Goal: Task Accomplishment & Management: Manage account settings

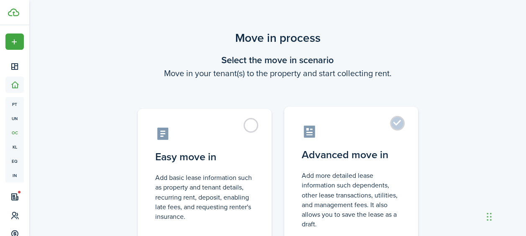
click at [406, 126] on label "Advanced move in Add more detailed lease information such dependents, other lea…" at bounding box center [351, 177] width 134 height 140
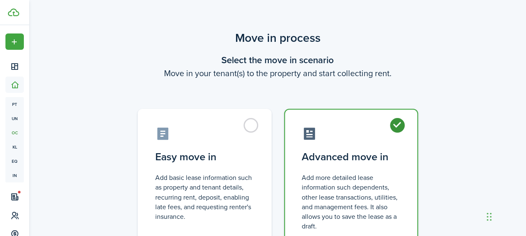
radio input "true"
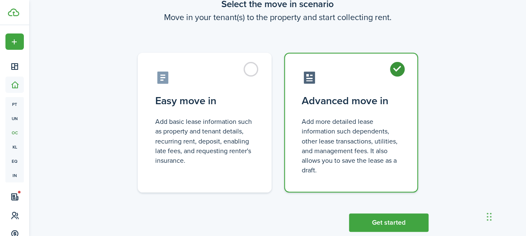
scroll to position [75, 0]
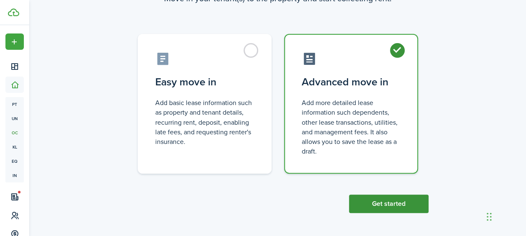
click at [401, 206] on button "Get started" at bounding box center [388, 203] width 79 height 18
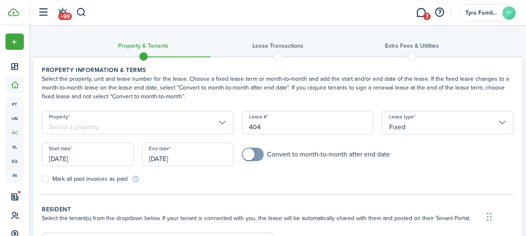
click at [211, 127] on input "Property" at bounding box center [137, 122] width 191 height 23
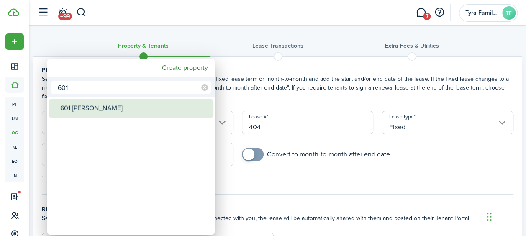
type input "601"
click at [184, 110] on div "601 [PERSON_NAME]" at bounding box center [134, 108] width 148 height 19
type input "601 [PERSON_NAME]"
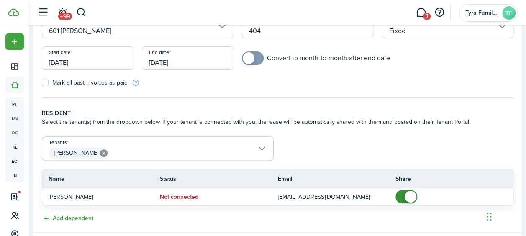
scroll to position [61, 0]
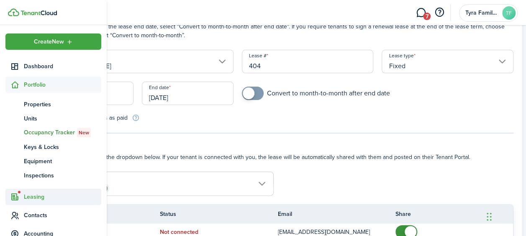
click at [39, 191] on span "Leasing" at bounding box center [53, 197] width 96 height 16
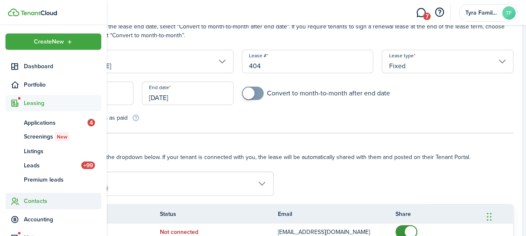
click at [38, 200] on span "Contacts" at bounding box center [62, 201] width 77 height 9
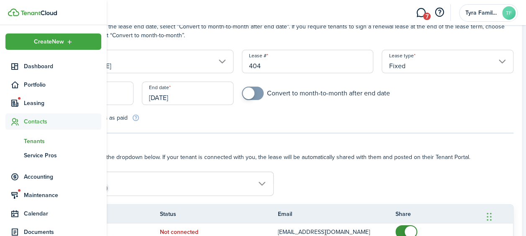
click at [31, 143] on span "Tenants" at bounding box center [62, 141] width 77 height 9
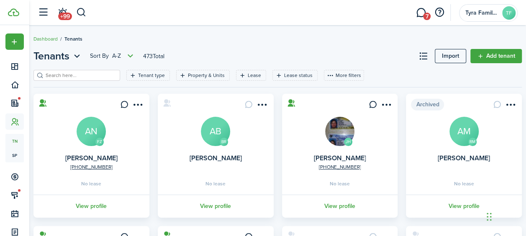
click at [89, 74] on input "search" at bounding box center [80, 75] width 74 height 8
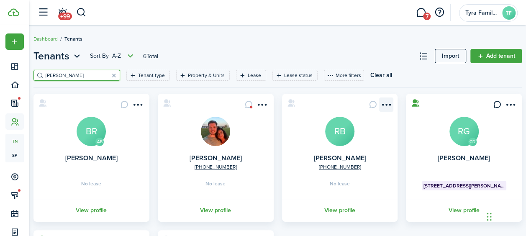
type input "[PERSON_NAME]"
click at [383, 107] on menu-btn-icon "Open menu" at bounding box center [386, 104] width 14 height 14
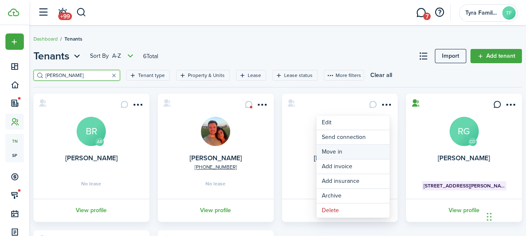
click at [350, 148] on link "Move in" at bounding box center [352, 152] width 73 height 14
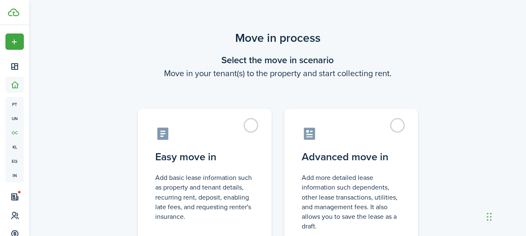
click at [350, 149] on control-radio-card-title "Advanced move in" at bounding box center [350, 156] width 99 height 15
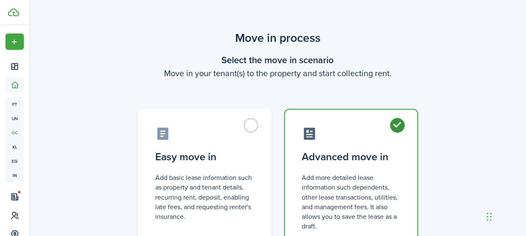
radio input "true"
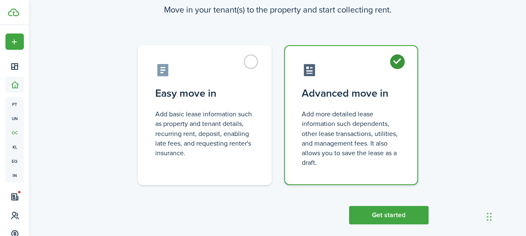
scroll to position [75, 0]
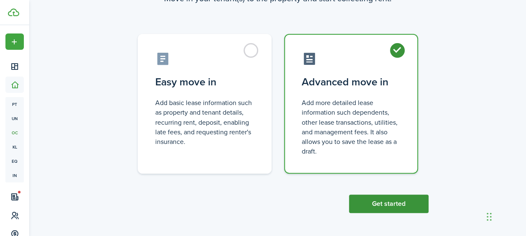
click at [381, 203] on button "Get started" at bounding box center [388, 203] width 79 height 18
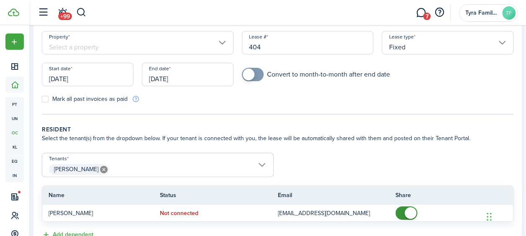
scroll to position [89, 0]
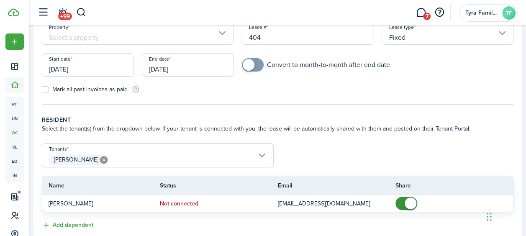
click at [266, 155] on span "[PERSON_NAME]" at bounding box center [157, 160] width 231 height 14
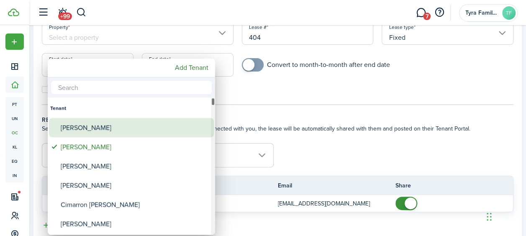
click at [110, 123] on div "[PERSON_NAME]" at bounding box center [135, 127] width 148 height 19
type input "[PERSON_NAME], [PERSON_NAME]"
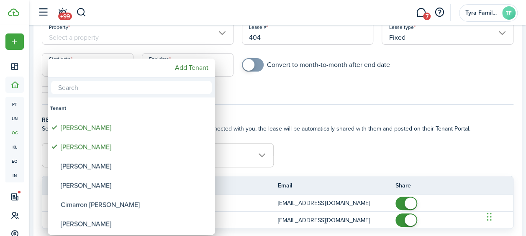
click at [379, 148] on div at bounding box center [262, 118] width 659 height 370
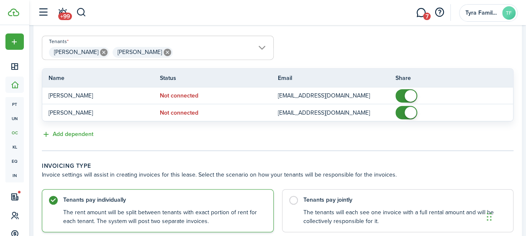
scroll to position [197, 0]
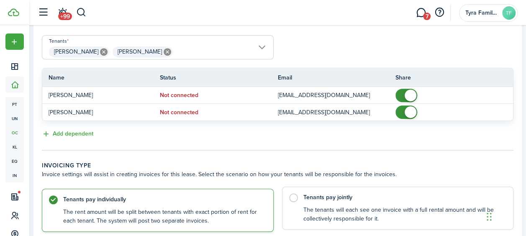
click at [329, 207] on control-radio-card-description "The tenants will each see one invoice with a full rental amount and will be col…" at bounding box center [404, 214] width 202 height 17
radio input "false"
radio input "true"
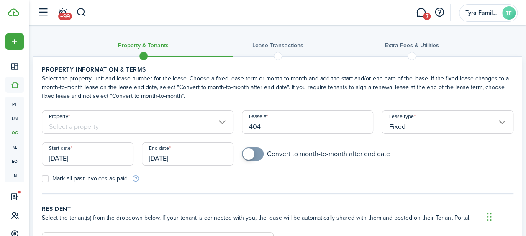
scroll to position [0, 0]
click at [103, 159] on input "[DATE]" at bounding box center [88, 154] width 92 height 23
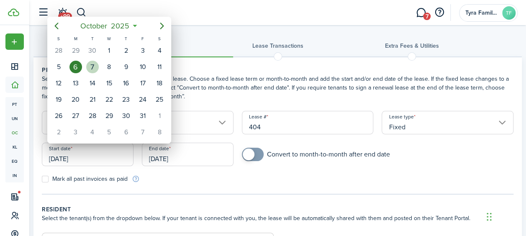
click at [93, 71] on div "7" at bounding box center [92, 67] width 13 height 13
type input "[DATE]"
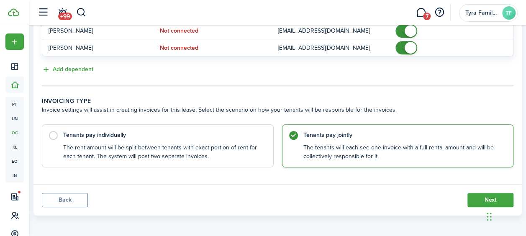
scroll to position [263, 0]
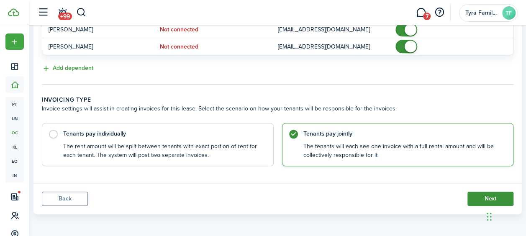
click at [481, 199] on button "Next" at bounding box center [490, 198] width 46 height 14
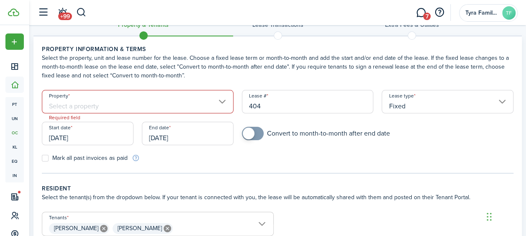
scroll to position [5, 0]
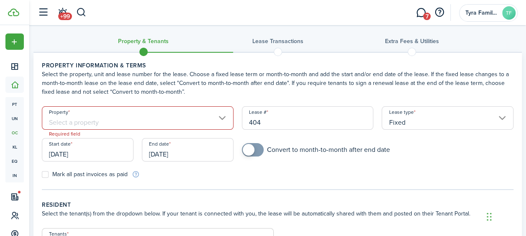
click at [202, 121] on input "Property" at bounding box center [137, 117] width 191 height 23
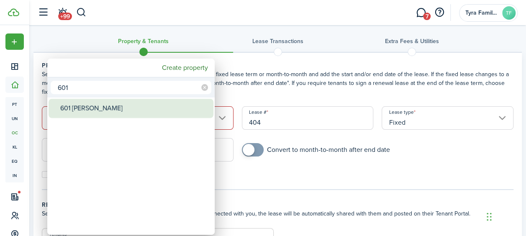
type input "601"
click at [120, 105] on div "601 [PERSON_NAME]" at bounding box center [134, 108] width 148 height 19
type input "601 [PERSON_NAME]"
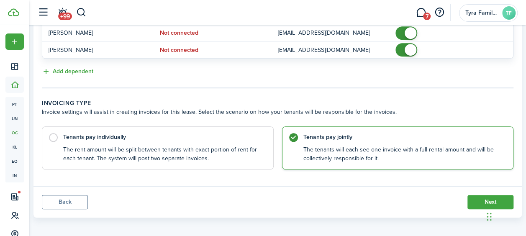
scroll to position [263, 0]
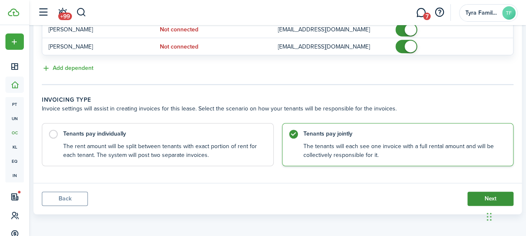
click at [477, 191] on button "Next" at bounding box center [490, 198] width 46 height 14
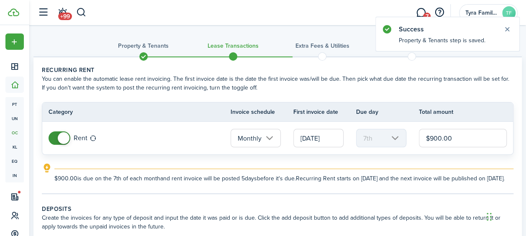
click at [429, 136] on input "$900.00" at bounding box center [463, 138] width 88 height 18
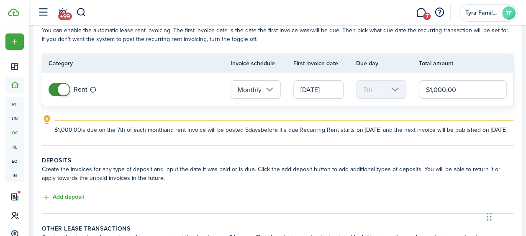
scroll to position [49, 0]
type input "$1,000.00"
click at [84, 202] on button "Add deposit" at bounding box center [63, 197] width 42 height 10
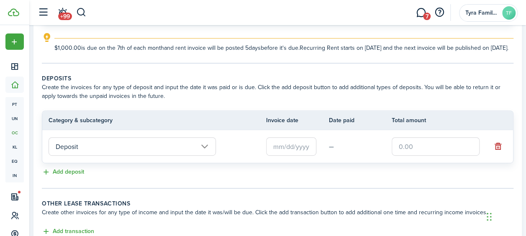
scroll to position [135, 0]
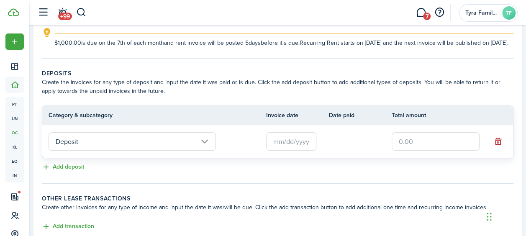
click at [269, 143] on input "text" at bounding box center [291, 141] width 50 height 18
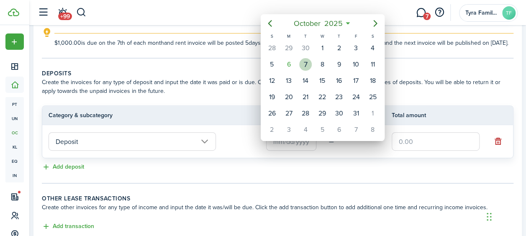
click at [309, 60] on div "7" at bounding box center [305, 64] width 13 height 13
type input "[DATE]"
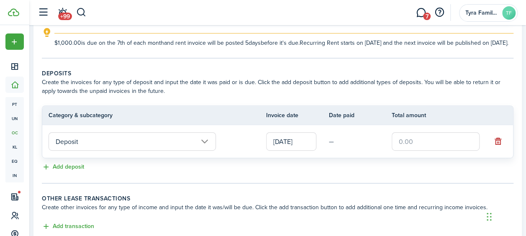
click at [400, 148] on input "text" at bounding box center [435, 141] width 88 height 18
type input "$1,000.00"
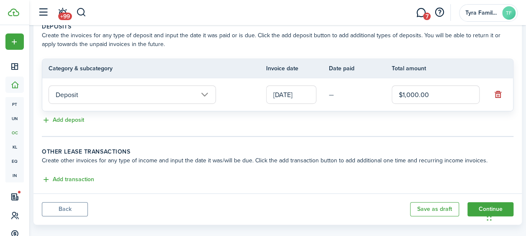
scroll to position [202, 0]
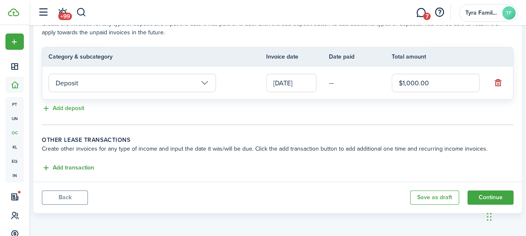
click at [63, 168] on button "Add transaction" at bounding box center [68, 168] width 52 height 10
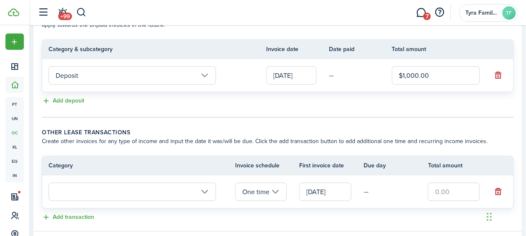
click at [77, 193] on input "text" at bounding box center [132, 191] width 167 height 18
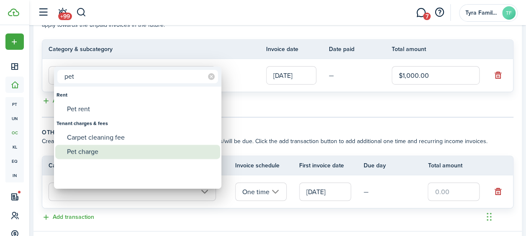
type input "pet"
click at [89, 154] on div "Pet charge" at bounding box center [141, 152] width 148 height 14
type input "Tenant charges & fees / Pet charge"
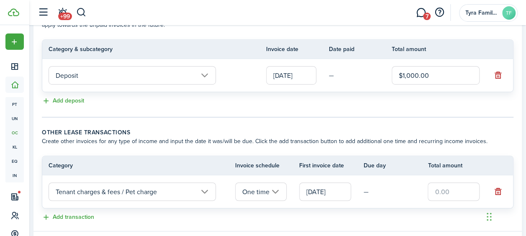
click at [429, 198] on input "text" at bounding box center [453, 191] width 52 height 18
type input "$250.00"
click at [427, 208] on tr "Tenant charges & fees / Pet charge One time [DATE] — $250.00" at bounding box center [277, 191] width 470 height 33
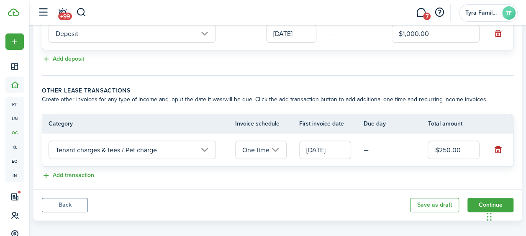
scroll to position [258, 0]
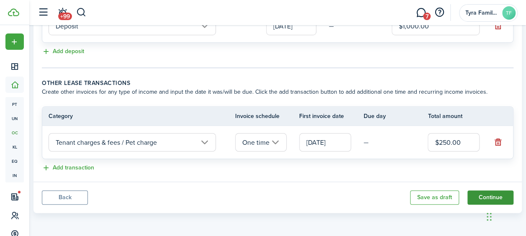
click at [472, 197] on button "Continue" at bounding box center [490, 197] width 46 height 14
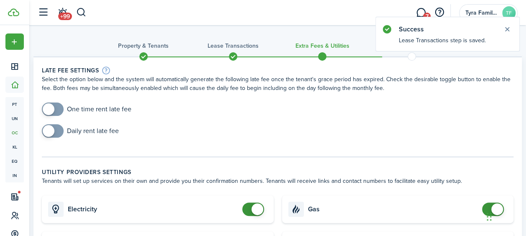
checkbox input "true"
click at [57, 103] on span at bounding box center [53, 108] width 8 height 13
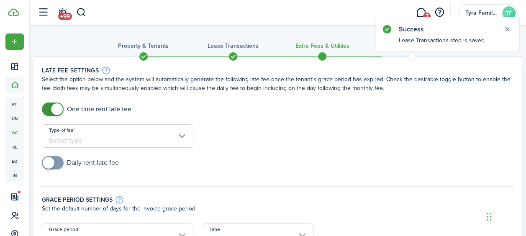
click at [101, 146] on input "Type of fee" at bounding box center [117, 135] width 151 height 23
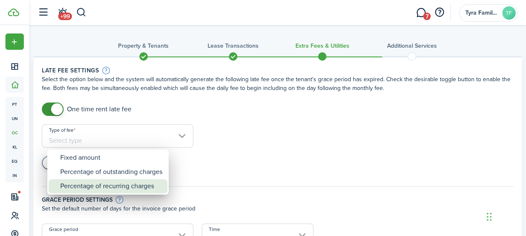
click at [107, 181] on div "Percentage of recurring charges" at bounding box center [111, 186] width 102 height 14
type input "Percentage of recurring charges"
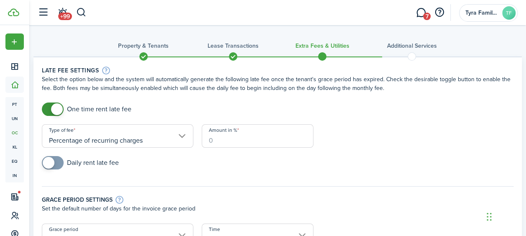
click at [216, 143] on input "Amount in %" at bounding box center [258, 135] width 112 height 23
type input "10"
click at [198, 174] on div "Daily rent late fee" at bounding box center [278, 167] width 480 height 22
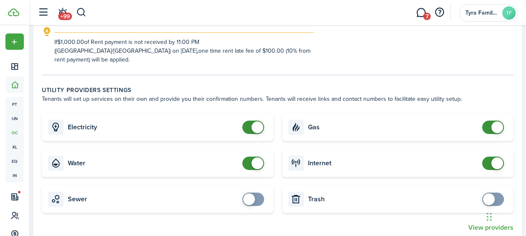
scroll to position [249, 0]
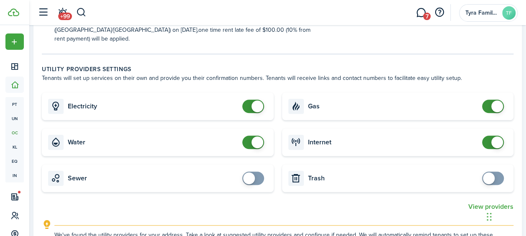
checkbox input "true"
click at [243, 172] on span at bounding box center [249, 178] width 12 height 12
checkbox input "true"
click at [491, 171] on span at bounding box center [492, 177] width 8 height 13
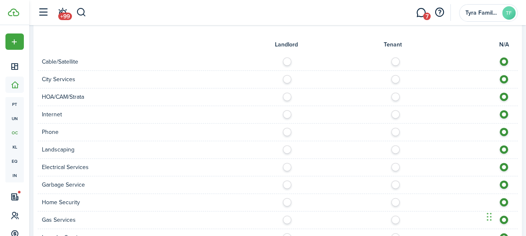
scroll to position [514, 0]
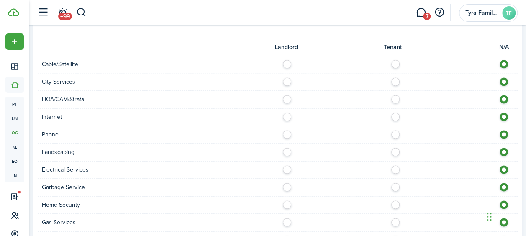
click at [391, 60] on label at bounding box center [397, 62] width 15 height 4
radio input "true"
click at [391, 77] on label at bounding box center [397, 79] width 15 height 4
radio input "true"
click at [395, 112] on label at bounding box center [397, 114] width 15 height 4
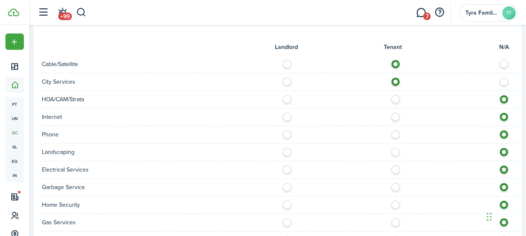
radio input "true"
click at [393, 130] on label at bounding box center [397, 132] width 15 height 4
radio input "true"
click at [393, 148] on label at bounding box center [397, 150] width 15 height 4
radio input "true"
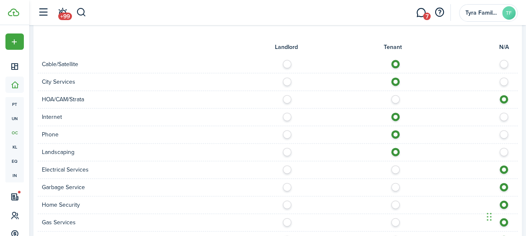
click at [393, 165] on div at bounding box center [398, 169] width 240 height 9
click at [393, 179] on div "Garbage Service" at bounding box center [278, 188] width 480 height 18
click at [395, 165] on label at bounding box center [397, 167] width 15 height 4
radio input "true"
click at [392, 183] on label at bounding box center [397, 185] width 15 height 4
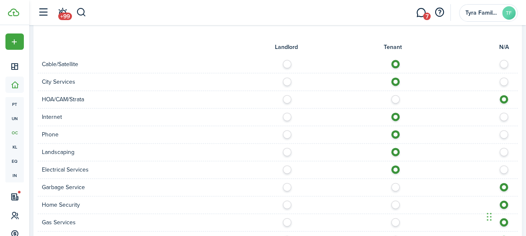
radio input "true"
click at [392, 200] on label at bounding box center [397, 202] width 15 height 4
radio input "true"
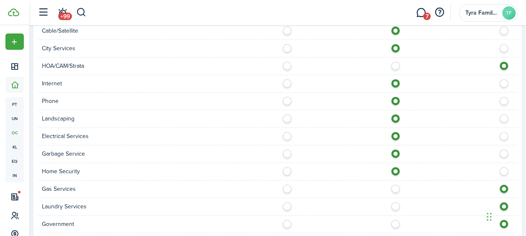
scroll to position [557, 0]
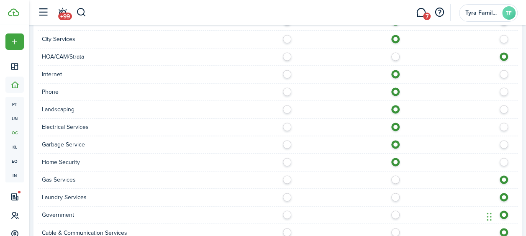
click at [393, 173] on div "Gas Services" at bounding box center [278, 180] width 480 height 18
click at [392, 193] on label at bounding box center [397, 195] width 15 height 4
radio input "true"
click at [391, 175] on label at bounding box center [397, 177] width 15 height 4
radio input "true"
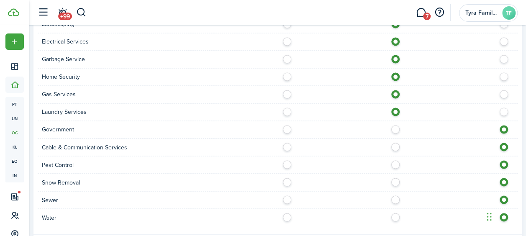
scroll to position [643, 0]
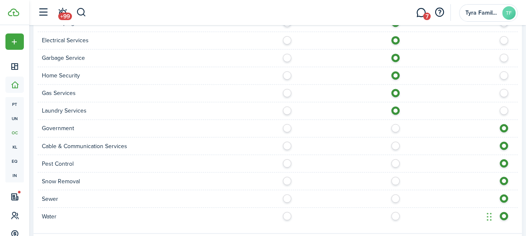
click at [391, 141] on label at bounding box center [397, 143] width 15 height 4
radio input "true"
click at [391, 159] on label at bounding box center [397, 161] width 15 height 4
radio input "true"
click at [391, 175] on div "Snow Removal" at bounding box center [278, 181] width 480 height 18
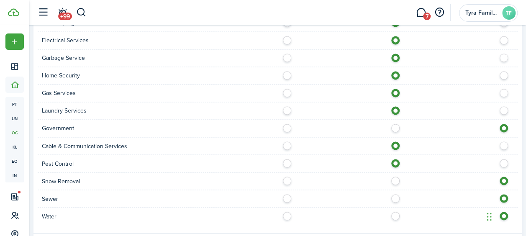
click at [391, 176] on label at bounding box center [397, 178] width 15 height 4
radio input "true"
click at [391, 194] on label at bounding box center [397, 196] width 15 height 4
radio input "true"
click at [395, 212] on label at bounding box center [397, 214] width 15 height 4
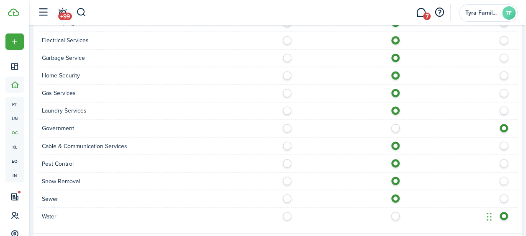
radio input "true"
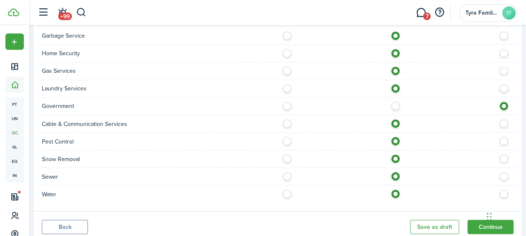
scroll to position [666, 0]
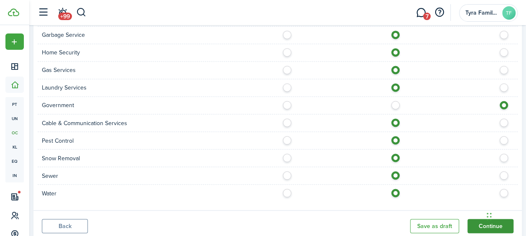
click at [475, 219] on button "Continue" at bounding box center [490, 226] width 46 height 14
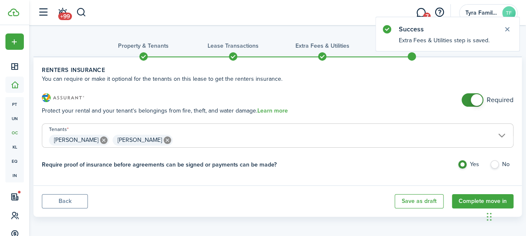
checkbox input "false"
click at [470, 103] on span at bounding box center [476, 100] width 12 height 12
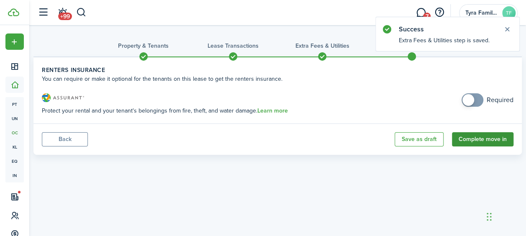
click at [468, 141] on button "Complete move in" at bounding box center [482, 139] width 61 height 14
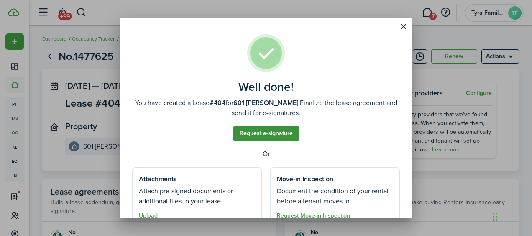
click at [251, 131] on link "Request e-signature" at bounding box center [266, 133] width 66 height 14
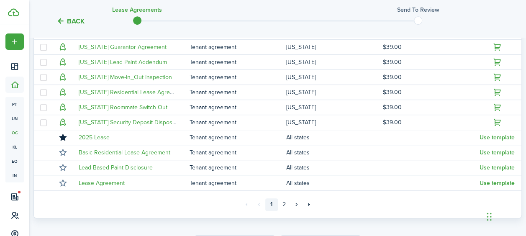
scroll to position [235, 0]
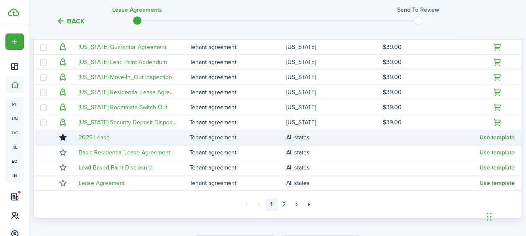
click at [483, 136] on button "Use template" at bounding box center [496, 137] width 35 height 7
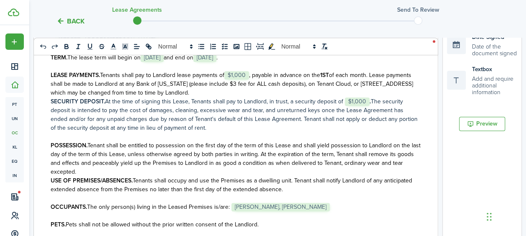
click at [51, 102] on strong "SECURITY DEPOSIT." at bounding box center [78, 101] width 54 height 9
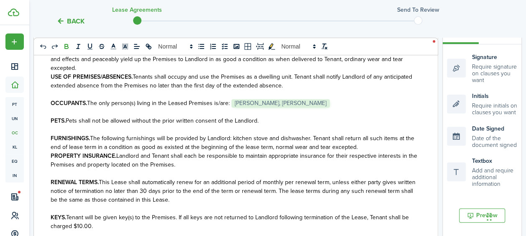
scroll to position [210, 0]
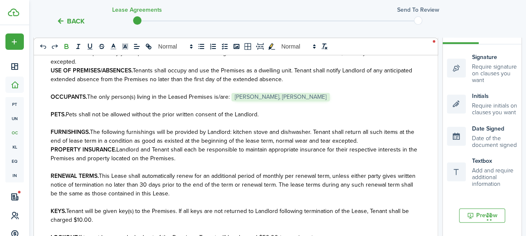
click at [302, 112] on p "PETS. Pets shall not be allowed without the prior written consent of the Landlo…" at bounding box center [236, 114] width 370 height 9
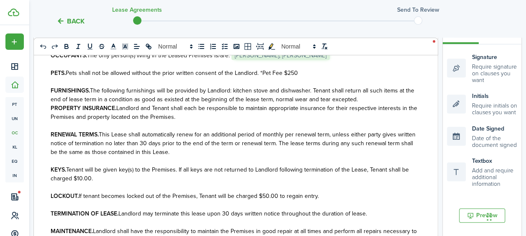
scroll to position [253, 0]
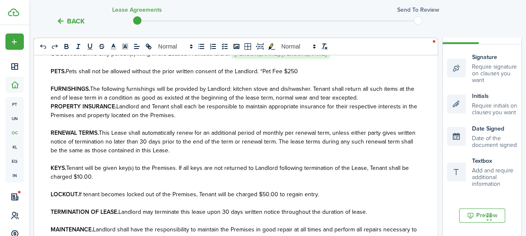
click at [46, 110] on div "REAL ESTATE LEASE This Lease Agreement (this "Lease") is dated ﻿ [DATE] ﻿ , by …" at bounding box center [235, 200] width 403 height 328
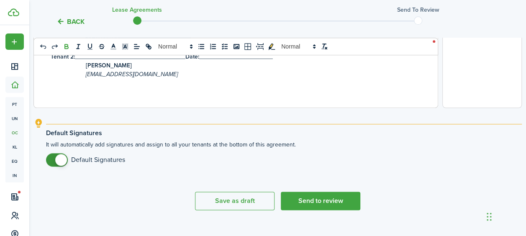
scroll to position [414, 0]
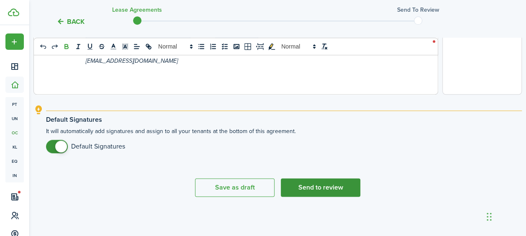
click at [316, 189] on button "Send to review" at bounding box center [320, 187] width 79 height 18
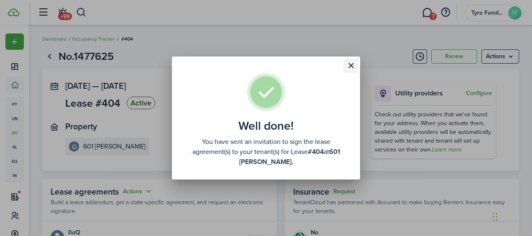
click at [351, 67] on button "Close modal" at bounding box center [351, 66] width 14 height 14
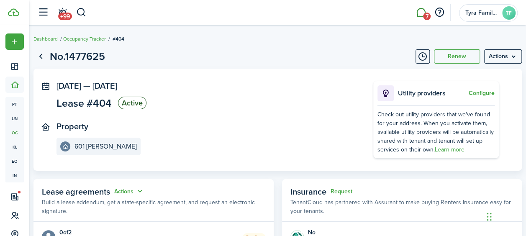
click at [419, 13] on link "7" at bounding box center [421, 12] width 16 height 21
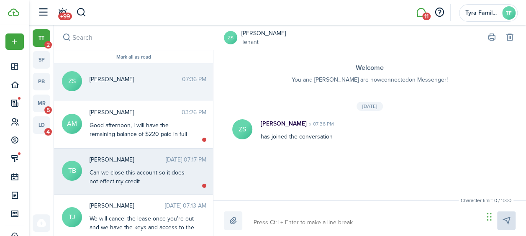
click at [125, 184] on div "Can we close this account so it does not effect my credit" at bounding box center [141, 177] width 105 height 18
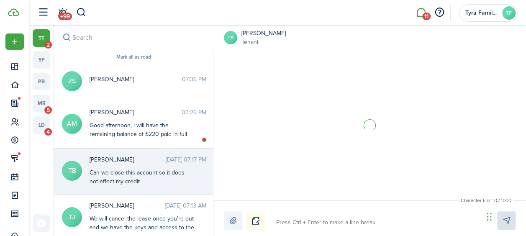
scroll to position [201, 0]
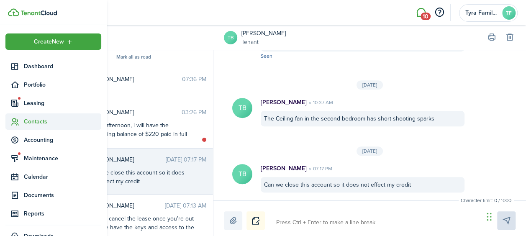
click at [38, 118] on span "Contacts" at bounding box center [62, 121] width 77 height 9
click at [38, 145] on span "Tenants" at bounding box center [62, 141] width 77 height 9
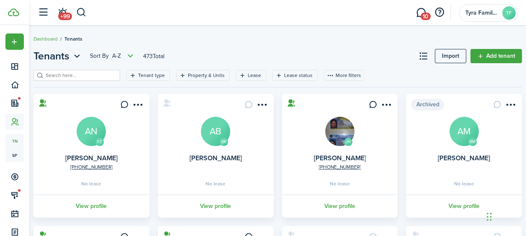
click at [71, 74] on input "search" at bounding box center [80, 75] width 74 height 8
type input "ty"
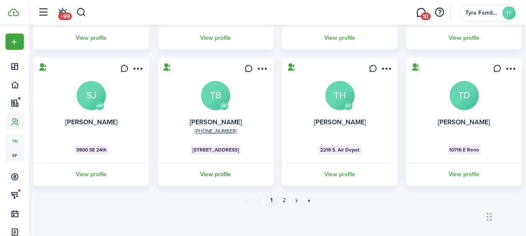
scroll to position [310, 0]
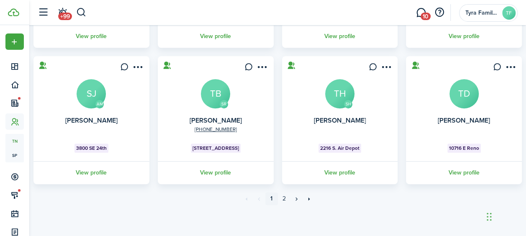
click at [214, 92] on avatar-text "TB" at bounding box center [215, 93] width 29 height 29
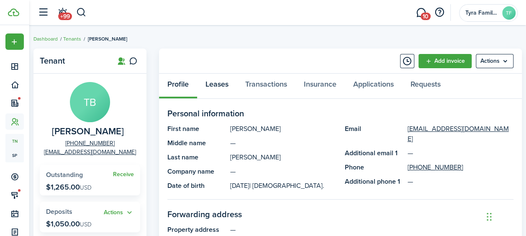
click at [216, 82] on link "Leases" at bounding box center [217, 86] width 40 height 25
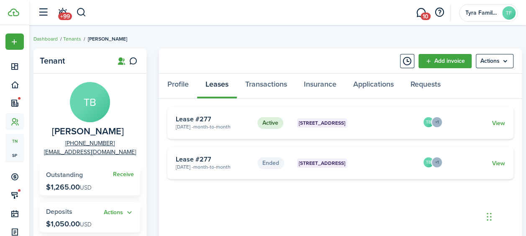
click at [494, 118] on card "Active [STREET_ADDRESS] [DATE] - Month-to-month Lease #277 TB +1 View" at bounding box center [340, 123] width 346 height 32
click at [495, 124] on link "View" at bounding box center [498, 123] width 13 height 9
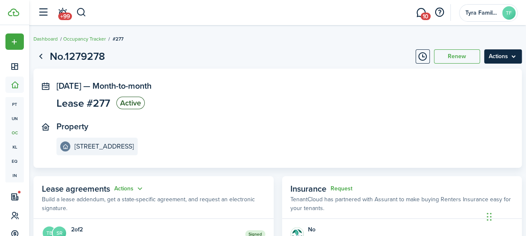
click at [488, 53] on menu-btn "Actions" at bounding box center [503, 56] width 38 height 14
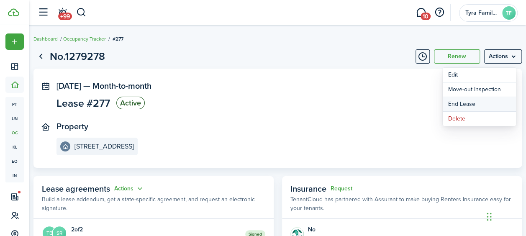
click at [462, 108] on link "End Lease" at bounding box center [478, 104] width 73 height 14
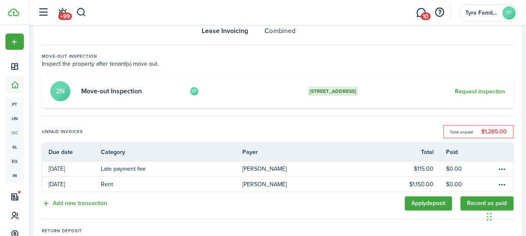
scroll to position [89, 0]
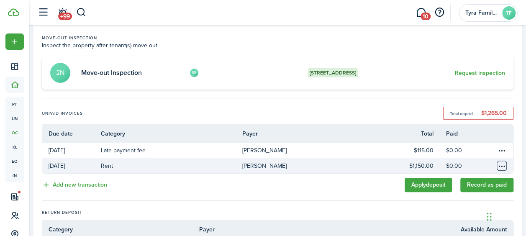
click at [499, 168] on table-menu-btn-icon "Open menu" at bounding box center [501, 166] width 10 height 10
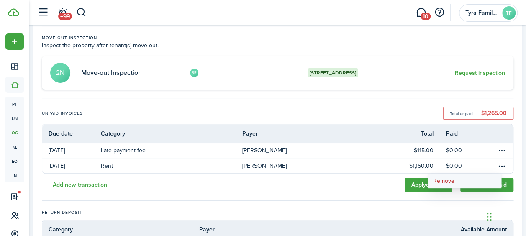
click at [472, 186] on button "Remove" at bounding box center [464, 181] width 73 height 14
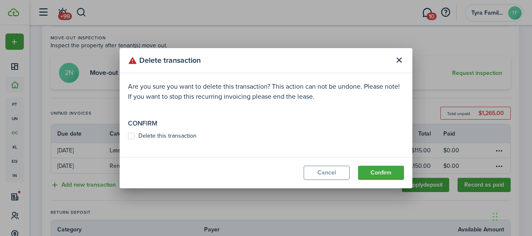
click at [159, 133] on label "Delete this transaction" at bounding box center [162, 136] width 69 height 7
click at [128, 135] on input "Delete this transaction" at bounding box center [128, 135] width 0 height 0
checkbox input "true"
click at [371, 174] on button "Confirm" at bounding box center [381, 173] width 46 height 14
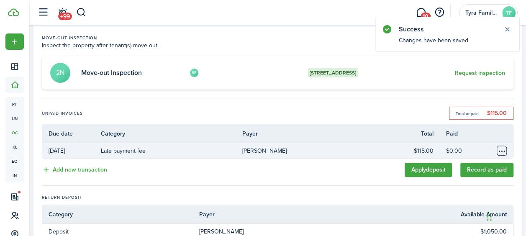
click at [499, 146] on table-menu-btn-icon "Open menu" at bounding box center [501, 151] width 10 height 10
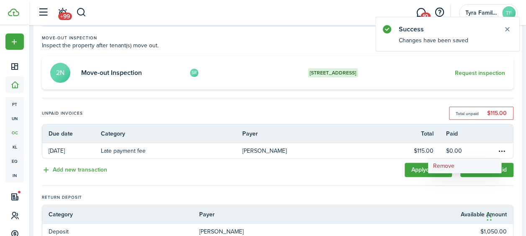
click at [454, 171] on button "Remove" at bounding box center [464, 166] width 73 height 14
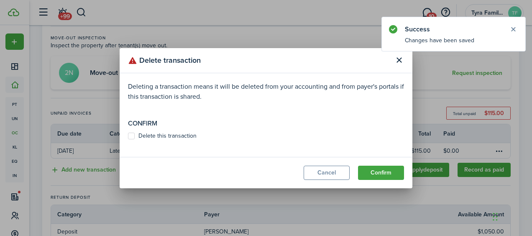
click at [181, 136] on label "Delete this transaction" at bounding box center [162, 136] width 69 height 7
click at [128, 136] on input "Delete this transaction" at bounding box center [128, 135] width 0 height 0
checkbox input "true"
click at [385, 169] on button "Confirm" at bounding box center [381, 173] width 46 height 14
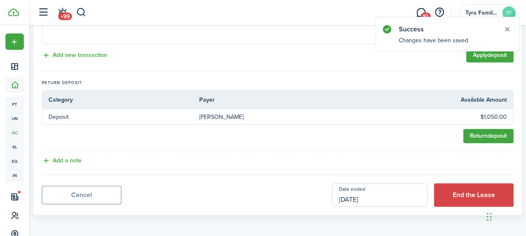
scroll to position [339, 0]
click at [392, 197] on input "[DATE]" at bounding box center [380, 194] width 96 height 23
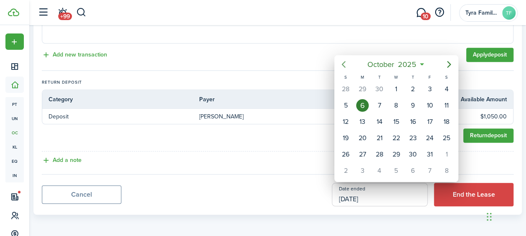
click at [346, 66] on icon "Previous page" at bounding box center [343, 64] width 10 height 10
click at [383, 152] on div "30" at bounding box center [379, 154] width 13 height 13
type input "[DATE]"
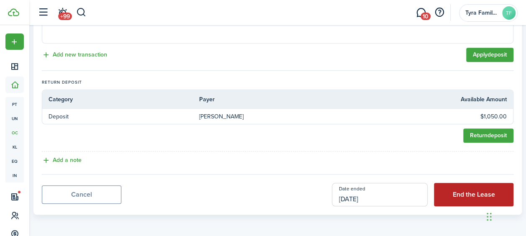
click at [463, 194] on button "End the Lease" at bounding box center [473, 194] width 79 height 23
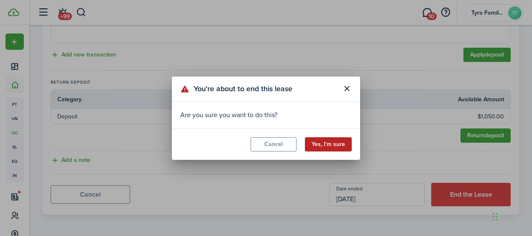
click at [336, 140] on button "Yes, I'm sure" at bounding box center [328, 144] width 47 height 14
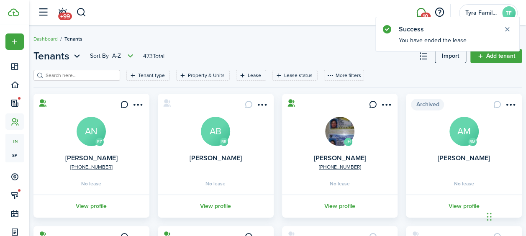
click at [416, 10] on link "10" at bounding box center [421, 12] width 16 height 21
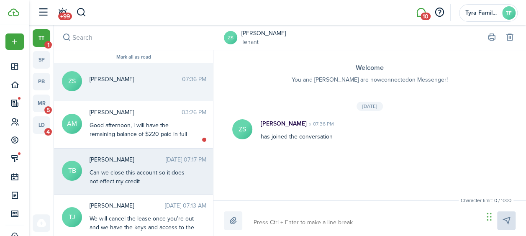
click at [143, 176] on div "Can we close this account so it does not effect my credit" at bounding box center [141, 177] width 105 height 18
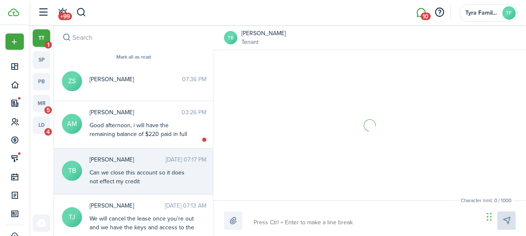
scroll to position [201, 0]
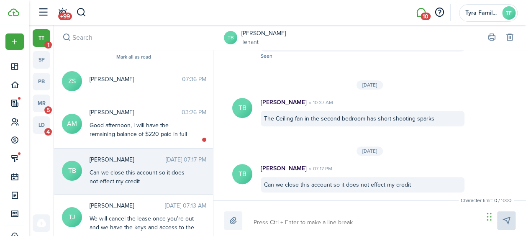
click at [314, 226] on textarea at bounding box center [365, 222] width 230 height 14
click at [314, 225] on textarea at bounding box center [365, 222] width 230 height 14
type textarea "d"
type textarea "do"
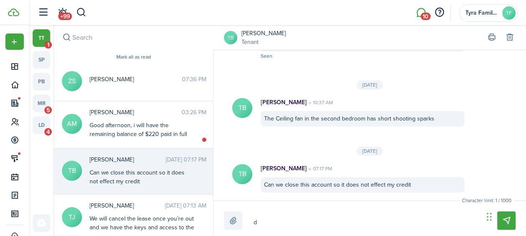
type textarea "do"
type textarea "don"
type textarea "done"
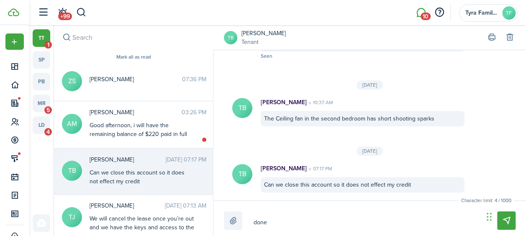
type textarea "done"
type textarea "done a"
type textarea "done an"
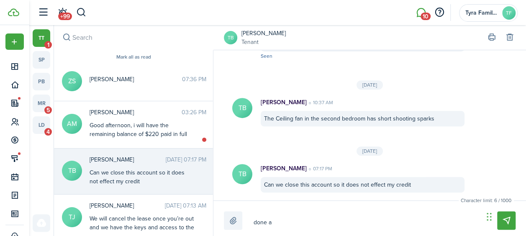
type textarea "done an"
type textarea "done and"
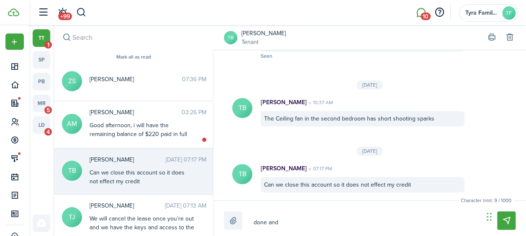
type textarea "d=one and"
type textarea "d=Done and"
type textarea "d=one and"
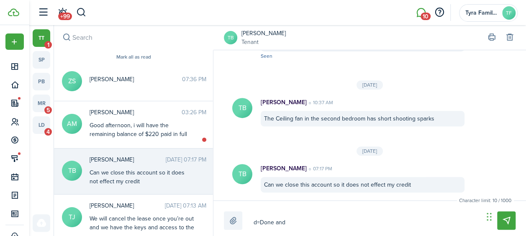
type textarea "d=one and"
type textarea "done and"
type textarea "one and"
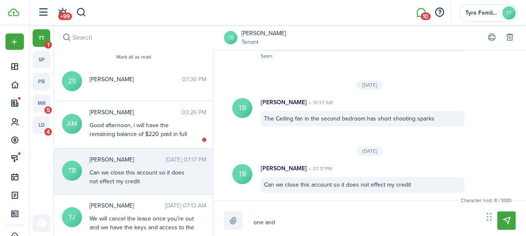
type textarea "Done and"
type textarea "Done and w"
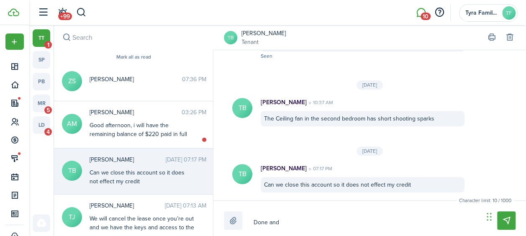
type textarea "Done and w"
type textarea "Done and we"
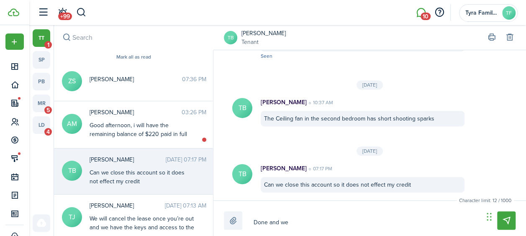
type textarea "Done and we w"
type textarea "Done and we wi"
type textarea "Done and we wil"
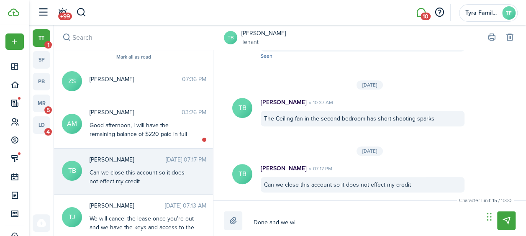
type textarea "Done and we wil"
type textarea "Done and we will"
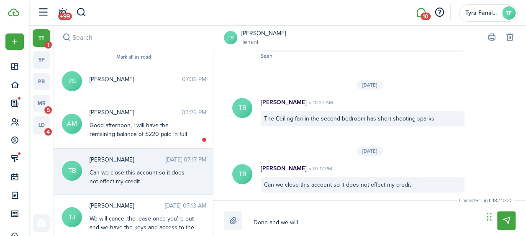
type textarea "Done and we will b"
type textarea "Done and we will be"
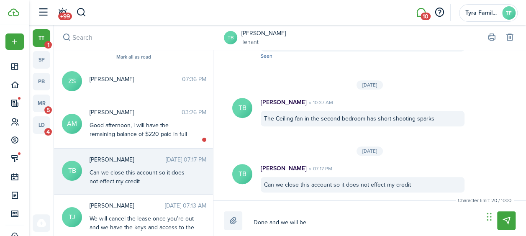
type textarea "Done and we will be"
type textarea "Done and we will be m"
type textarea "Done and we will be ma"
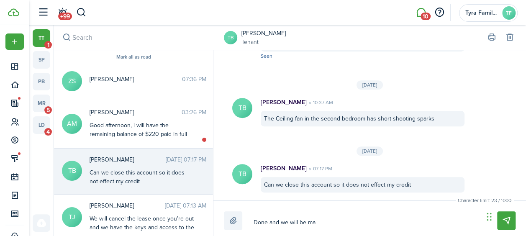
type textarea "Done and we will be mai"
type textarea "Done and we will be mail"
type textarea "Done and we will be maili"
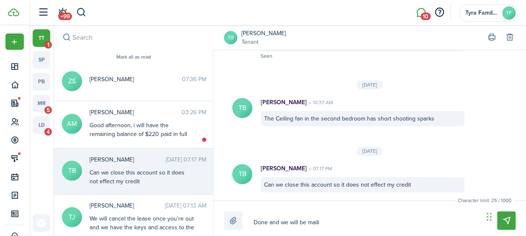
type textarea "Done and we will be maili"
type textarea "Done and we will be mailin"
type textarea "Done and we will be mailing"
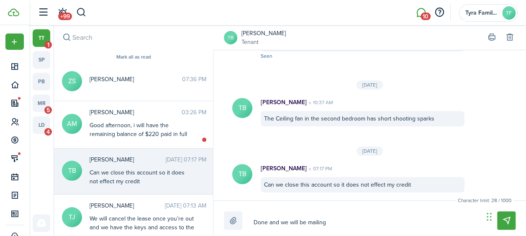
type textarea "Done and we will be mailing"
type textarea "Done and we will be mailing y"
type textarea "Done and we will be mailing yo"
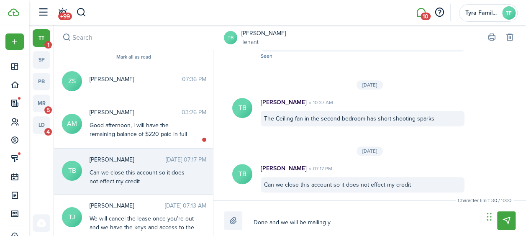
type textarea "Done and we will be mailing yo"
type textarea "Done and we will be mailing you"
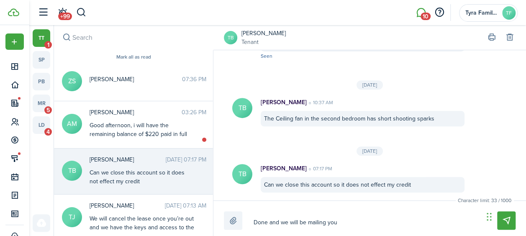
type textarea "Done and we will be mailing you t"
type textarea "Done and we will be mailing you th"
type textarea "Done and we will be mailing you the"
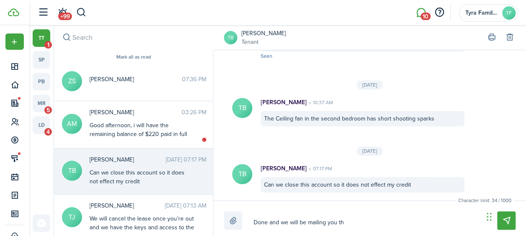
type textarea "Done and we will be mailing you the"
type textarea "Done and we will be mailing you th"
type textarea "Done and we will be mailing you t"
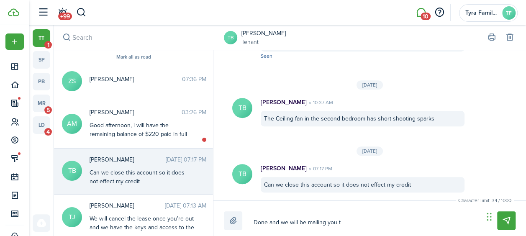
type textarea "Done and we will be mailing you"
type textarea "Done and we will be mailing you w"
type textarea "Done and we will be mailing you wh"
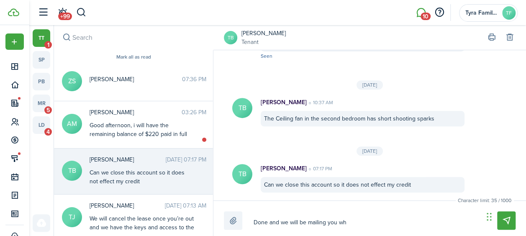
type textarea "Done and we will be mailing you wh"
type textarea "Done and we will be mailing you wha"
type textarea "Done and we will be mailing you what"
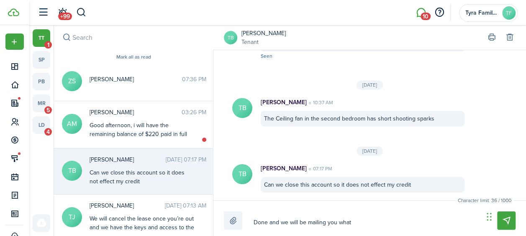
type textarea "Done and we will be mailing you what"
type textarea "Done and we will be mailing you what i"
type textarea "Done and we will be mailing you what is"
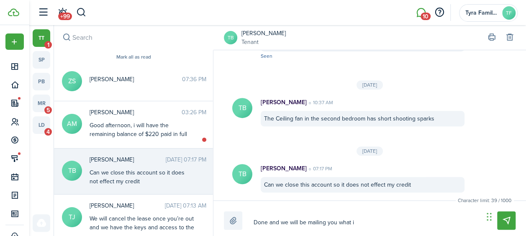
type textarea "Done and we will be mailing you what is"
type textarea "Done and we will be mailing you what is l"
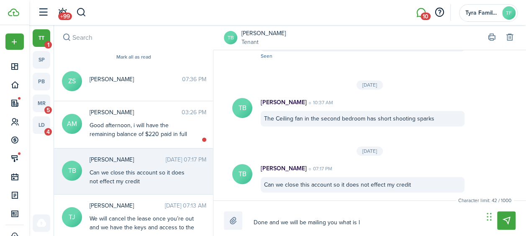
type textarea "Done and we will be mailing you what is le"
type textarea "Done and we will be mailing you what is lef"
type textarea "Done and we will be mailing you what is left"
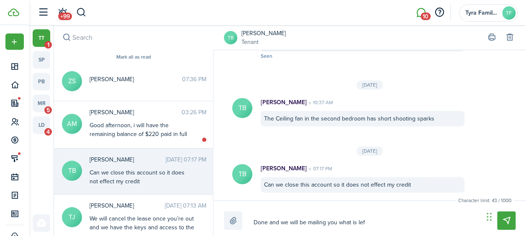
type textarea "Done and we will be mailing you what is left"
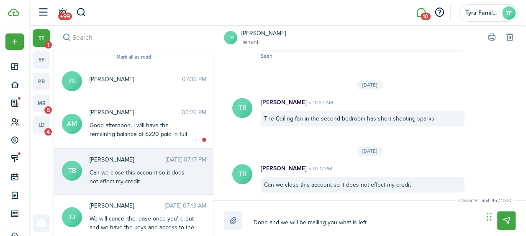
type textarea "Done and we will be mailing you what is lef"
type textarea "Done and we will be mailing you what is le"
type textarea "Done and we will be mailing you what is l"
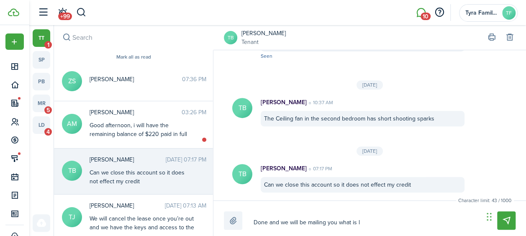
type textarea "Done and we will be mailing you what is l"
type textarea "Done and we will be mailing you what is"
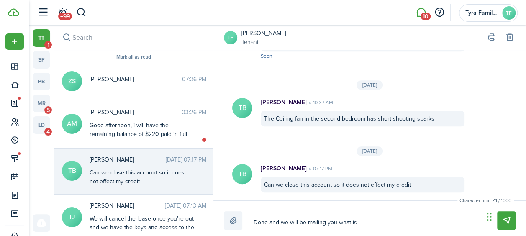
type textarea "Done and we will be mailing you what i"
type textarea "Done and we will be mailing you what"
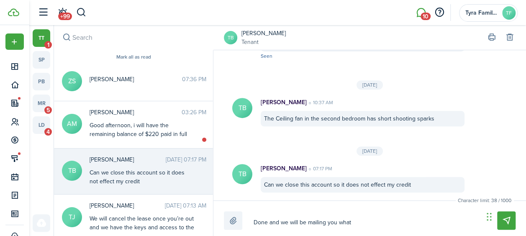
type textarea "Done and we will be mailing you what"
type textarea "Done and we will be mailing you wha"
type textarea "Done and we will be mailing you wh"
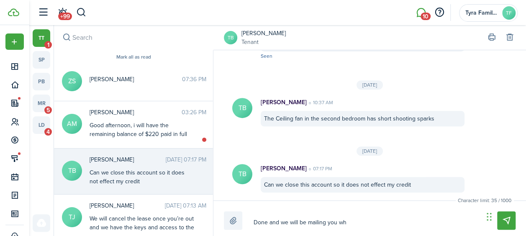
type textarea "Done and we will be mailing you w"
type textarea "Done and we will be mailing you"
type textarea "Done and we will be mailing you t"
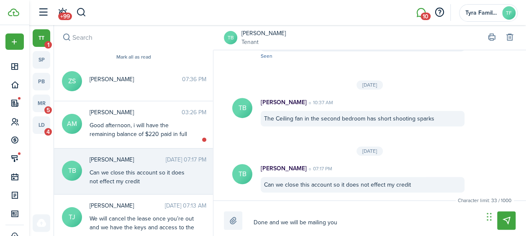
type textarea "Done and we will be mailing you t"
type textarea "Done and we will be mailing you th"
type textarea "Done and we will be mailing you the"
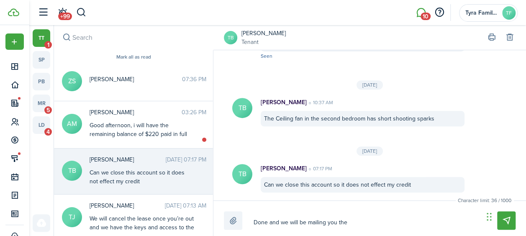
type textarea "Done and we will be mailing you the"
type textarea "Done and we will be mailing you the r"
type textarea "Done and we will be mailing you the re"
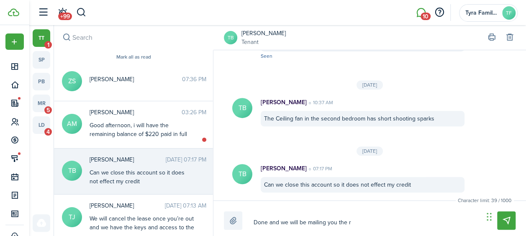
type textarea "Done and we will be mailing you the re"
type textarea "Done and we will be mailing you the rem"
type textarea "Done and we will be mailing you the rema"
click at [465, 223] on textarea "Done and we will be mailing you the remainder of you security deposit after rep…" at bounding box center [365, 222] width 230 height 14
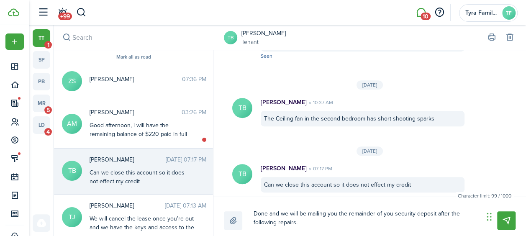
click at [279, 212] on textarea "Done and we will be mailing you the remainder of you security deposit after the…" at bounding box center [365, 218] width 230 height 23
click at [309, 221] on textarea "Done and [DATE] we will be mailing you the remainder of your security deposit a…" at bounding box center [365, 218] width 230 height 23
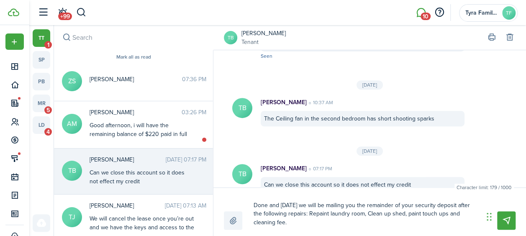
click at [305, 222] on textarea "Done and [DATE] we will be mailing you the remainder of your security deposit a…" at bounding box center [365, 213] width 230 height 31
click at [329, 227] on textarea "Done and [DATE] we will be mailing you the remainder of your security deposit a…" at bounding box center [365, 213] width 230 height 31
click at [442, 227] on textarea "Done and [DATE] we will be mailing you the remainder of your security deposit a…" at bounding box center [365, 213] width 230 height 31
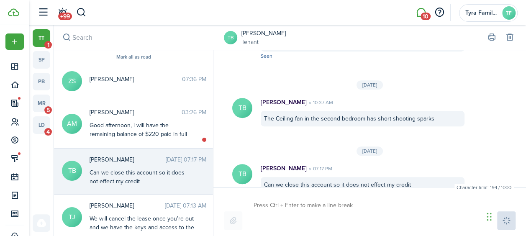
scroll to position [293, 0]
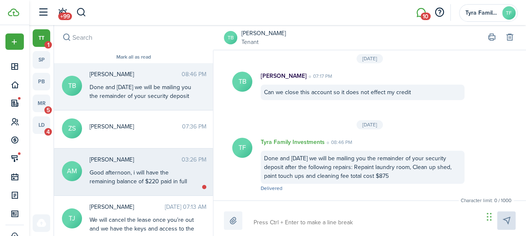
click at [168, 169] on div "Good afternoon, i will have the remaining balance of $220 paid in full [DATE] m…" at bounding box center [141, 181] width 105 height 26
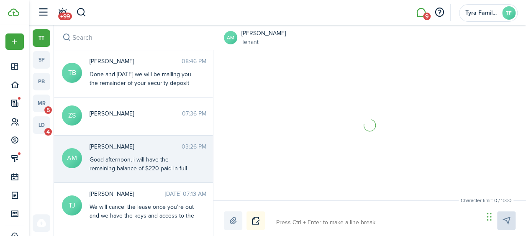
scroll to position [1116, 0]
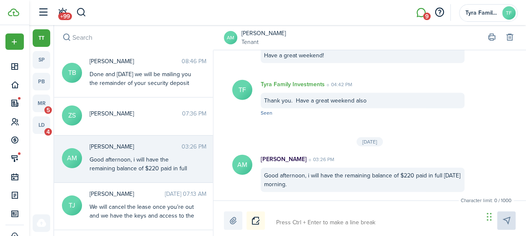
click at [329, 227] on textarea at bounding box center [376, 222] width 207 height 14
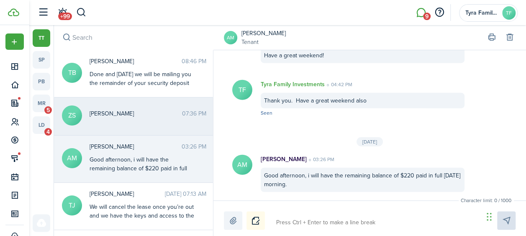
click at [93, 116] on span "[PERSON_NAME]" at bounding box center [135, 113] width 92 height 9
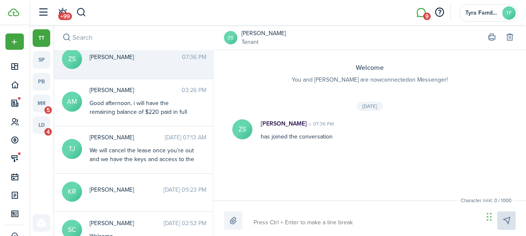
scroll to position [57, 0]
